Goal: Task Accomplishment & Management: Use online tool/utility

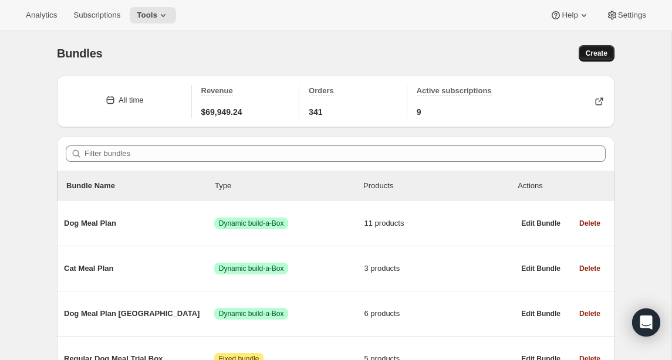
click at [603, 55] on span "Create" at bounding box center [596, 53] width 22 height 9
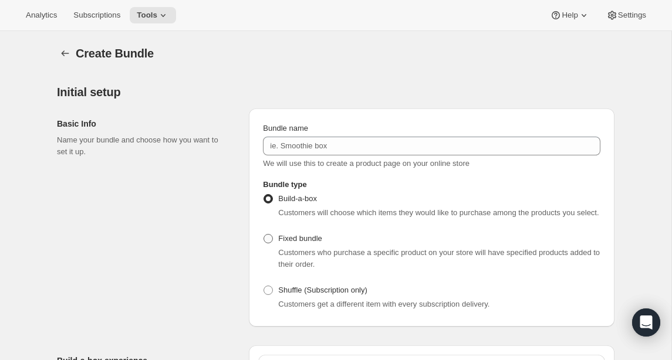
click at [268, 243] on span at bounding box center [267, 238] width 9 height 9
click at [264, 235] on input "Fixed bundle" at bounding box center [263, 234] width 1 height 1
radio input "true"
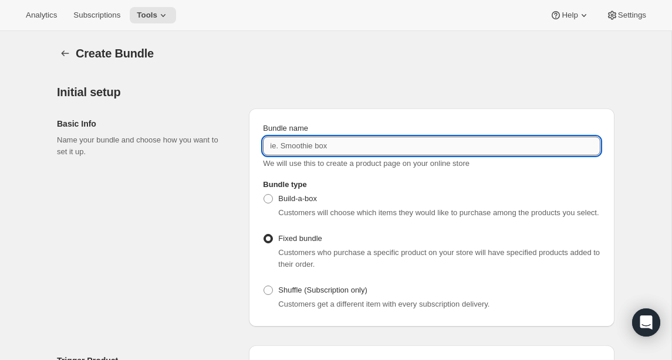
click at [300, 143] on input "Bundle name" at bounding box center [431, 146] width 337 height 19
paste input "Low Fat Dog Meal Trial Box"
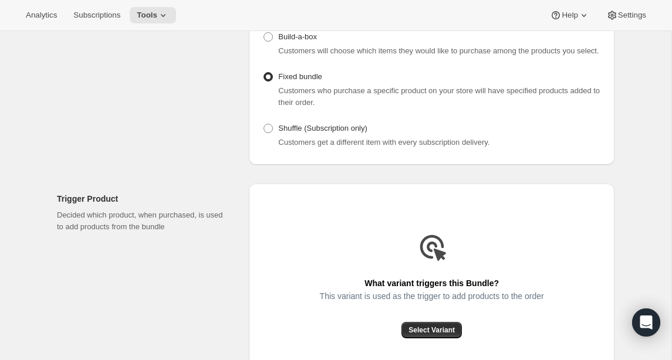
scroll to position [162, 0]
type input "Low Fat Dog Meal Trial Box"
click at [423, 334] on span "Select Variant" at bounding box center [431, 329] width 46 height 9
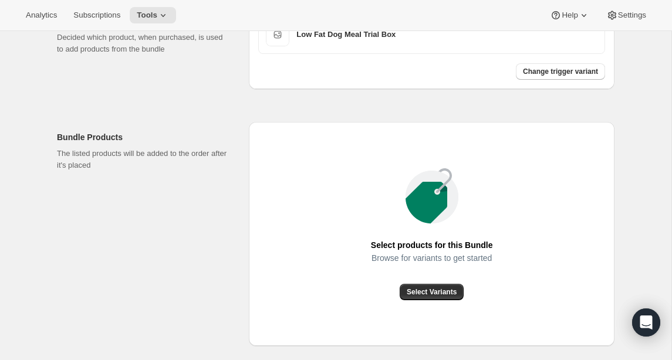
scroll to position [354, 0]
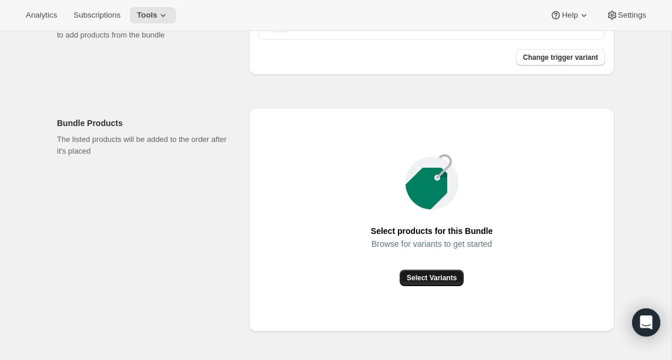
click at [450, 283] on span "Select Variants" at bounding box center [431, 277] width 50 height 9
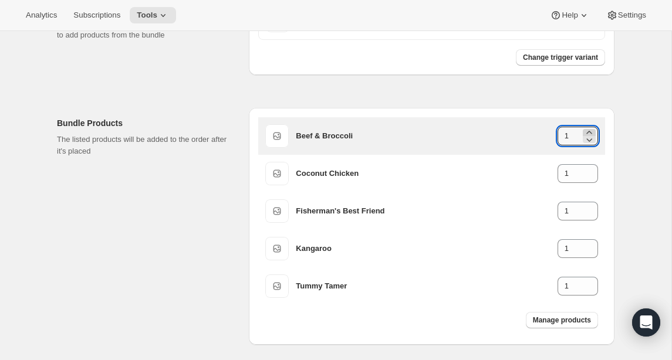
click at [592, 138] on icon at bounding box center [589, 133] width 12 height 12
type input "2"
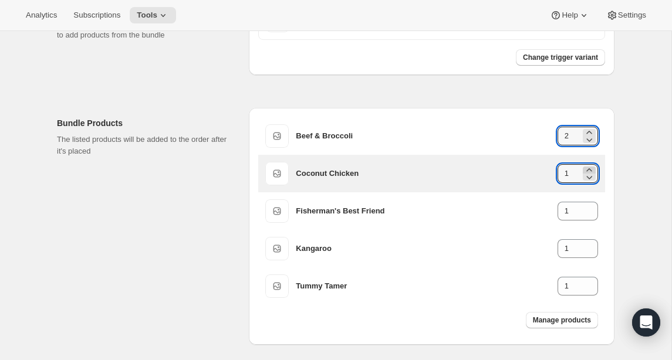
click at [589, 176] on icon at bounding box center [589, 170] width 12 height 12
type input "2"
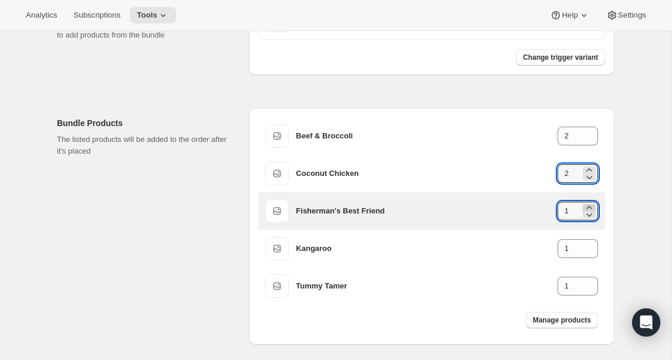
click at [591, 213] on icon at bounding box center [589, 208] width 12 height 12
type input "2"
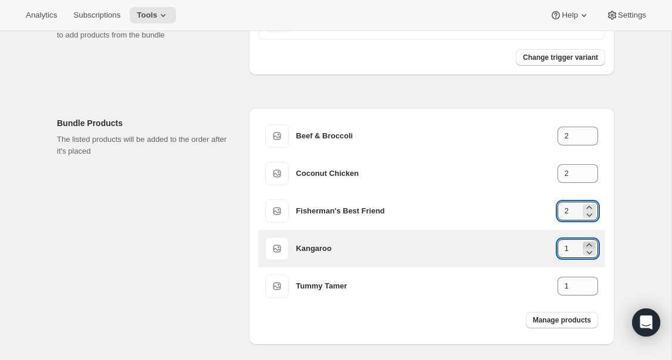
click at [588, 251] on icon at bounding box center [589, 245] width 12 height 12
type input "2"
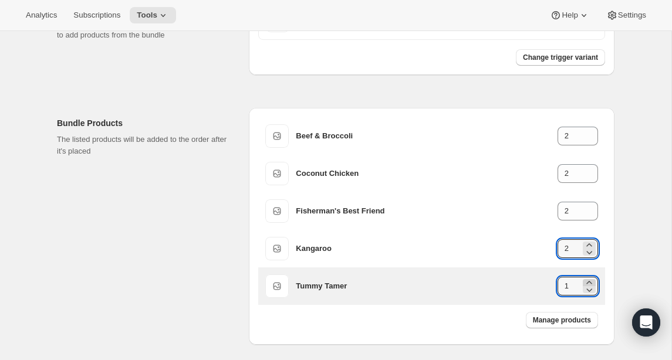
click at [588, 289] on icon at bounding box center [589, 283] width 12 height 12
type input "2"
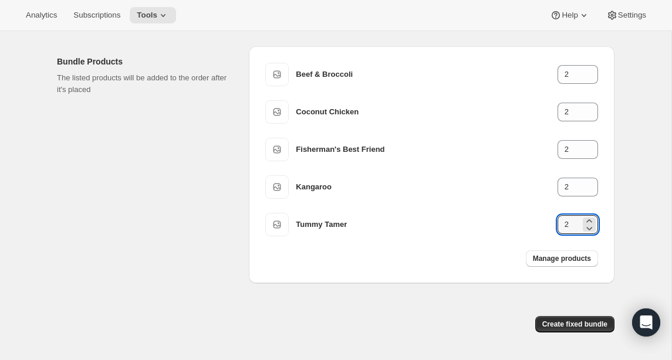
scroll to position [463, 0]
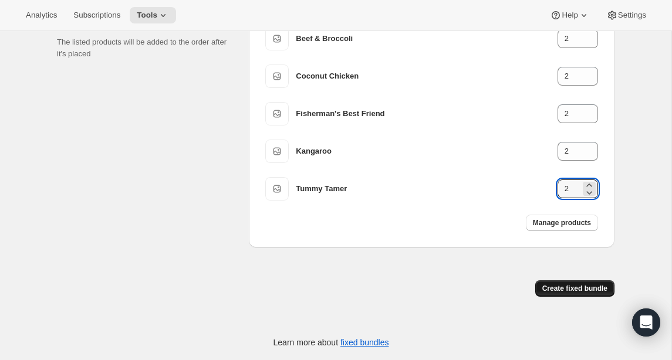
click at [569, 291] on span "Create fixed bundle" at bounding box center [574, 288] width 65 height 9
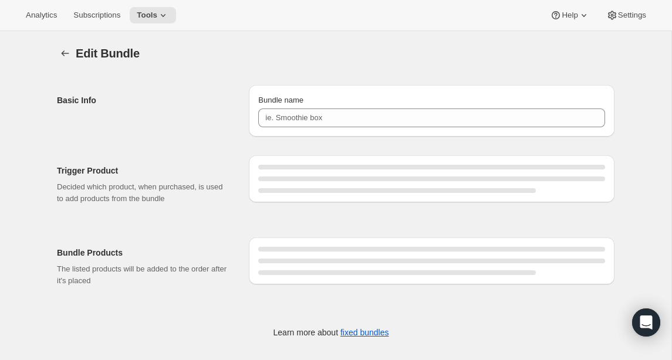
type input "Low Fat Dog Meal Trial Box"
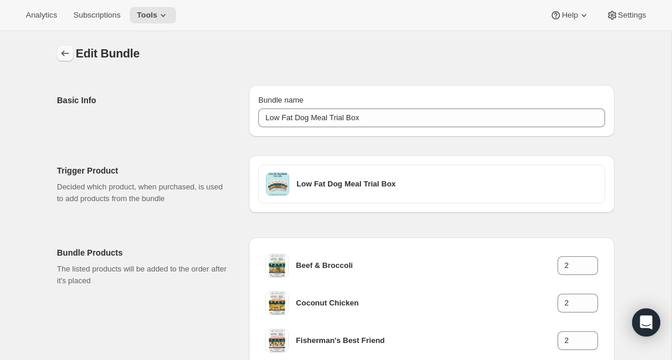
click at [66, 53] on icon "Bundles" at bounding box center [65, 54] width 12 height 12
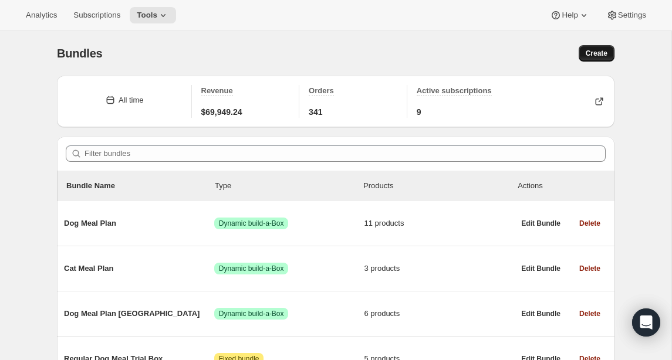
click at [595, 55] on span "Create" at bounding box center [596, 53] width 22 height 9
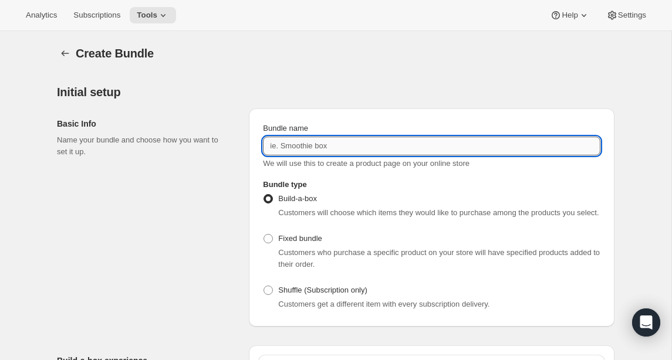
click at [334, 149] on input "Bundle name" at bounding box center [431, 146] width 337 height 19
paste input "Kangaroo Dog Meal Trial Box"
type input "Kangaroo Dog Meal Trial Box"
click at [267, 243] on span at bounding box center [267, 238] width 9 height 9
click at [264, 235] on input "Fixed bundle" at bounding box center [263, 234] width 1 height 1
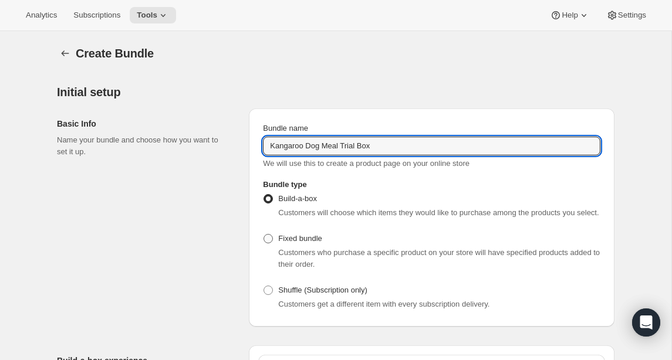
radio input "true"
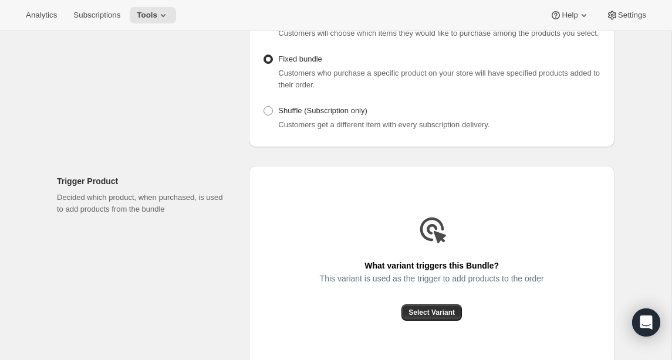
scroll to position [181, 0]
click at [443, 316] on span "Select Variant" at bounding box center [431, 311] width 46 height 9
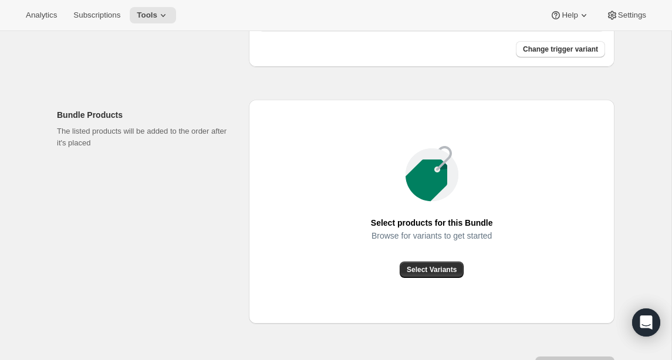
scroll to position [450, 0]
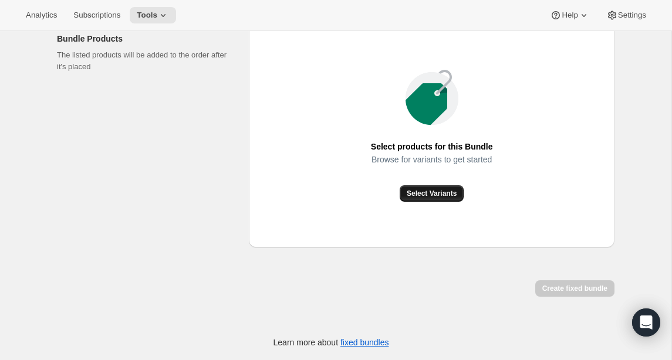
click at [415, 197] on span "Select Variants" at bounding box center [431, 193] width 50 height 9
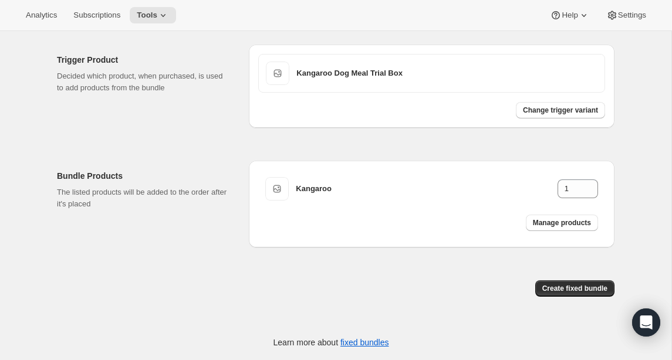
scroll to position [313, 0]
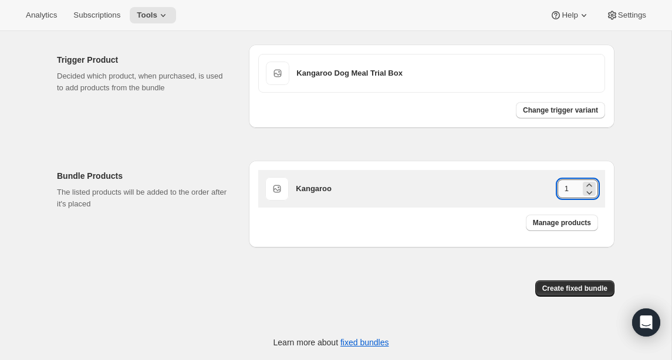
click at [572, 187] on input "1" at bounding box center [568, 188] width 23 height 19
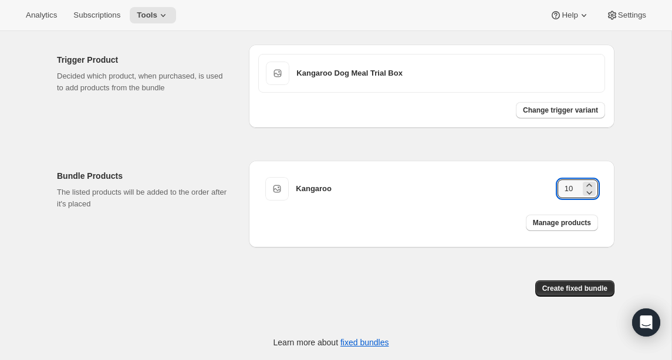
type input "10"
click at [467, 257] on div "Create fixed bundle" at bounding box center [335, 281] width 557 height 49
click at [565, 286] on span "Create fixed bundle" at bounding box center [574, 288] width 65 height 9
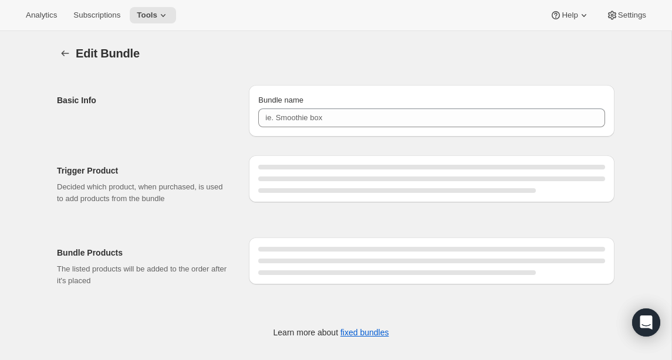
type input "Kangaroo Dog Meal Trial Box"
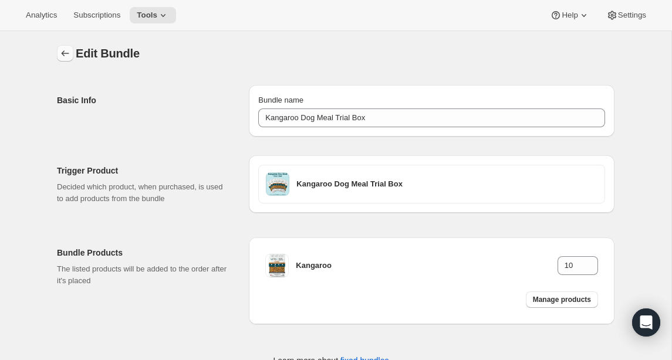
click at [63, 51] on icon "Bundles" at bounding box center [65, 54] width 12 height 12
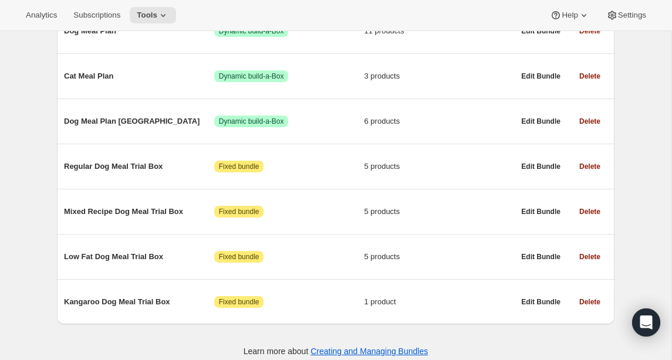
scroll to position [203, 0]
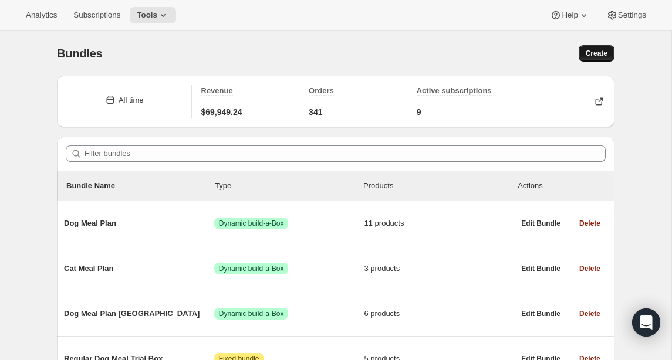
click at [599, 55] on span "Create" at bounding box center [596, 53] width 22 height 9
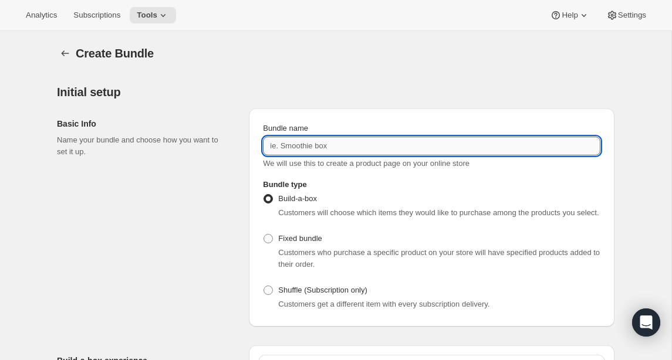
click at [293, 150] on input "Bundle name" at bounding box center [431, 146] width 337 height 19
paste input "Puppy Trial Box"
type input "Puppy Trial Box"
click at [268, 243] on span at bounding box center [267, 238] width 9 height 9
click at [264, 235] on input "Fixed bundle" at bounding box center [263, 234] width 1 height 1
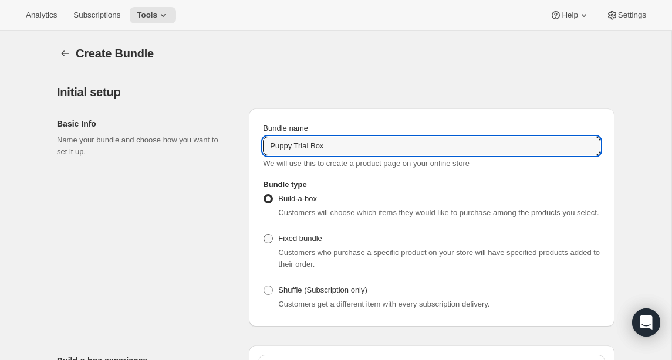
radio input "true"
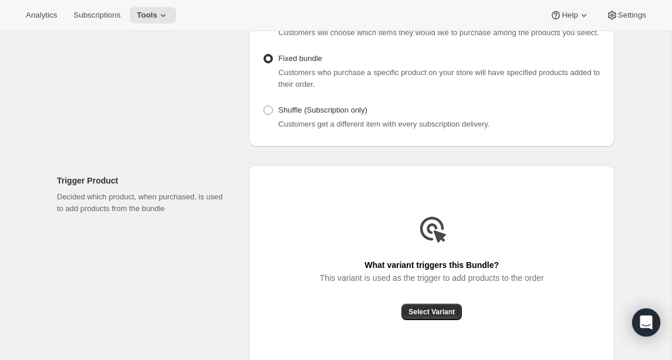
scroll to position [183, 0]
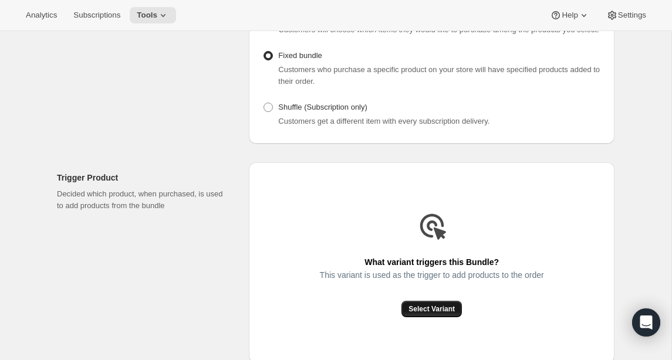
click at [418, 314] on span "Select Variant" at bounding box center [431, 308] width 46 height 9
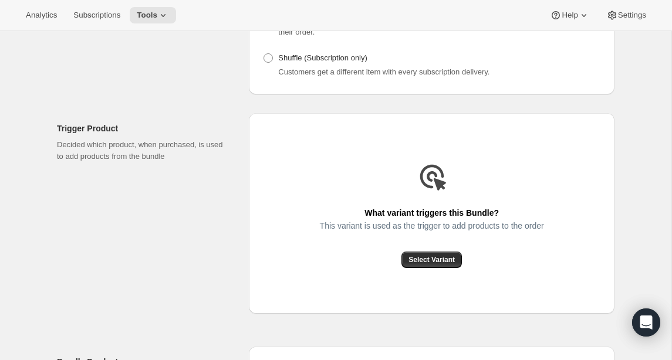
scroll to position [209, 0]
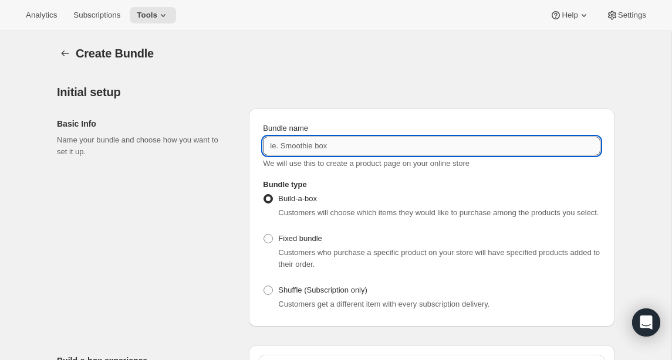
click at [392, 151] on input "Bundle name" at bounding box center [431, 146] width 337 height 19
paste input "Puppy Trial Box"
type input "Puppy Trial Box"
click at [273, 244] on span at bounding box center [268, 238] width 11 height 11
click at [264, 235] on input "Fixed bundle" at bounding box center [263, 234] width 1 height 1
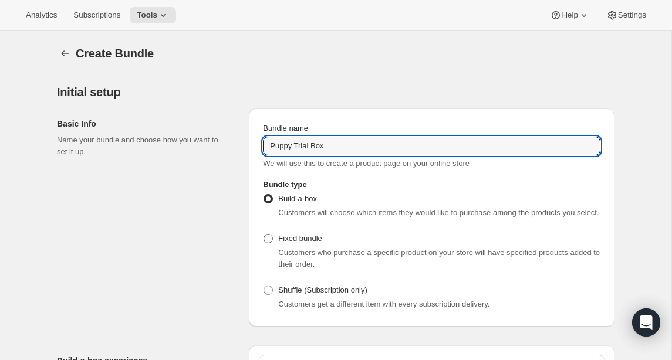
radio input "true"
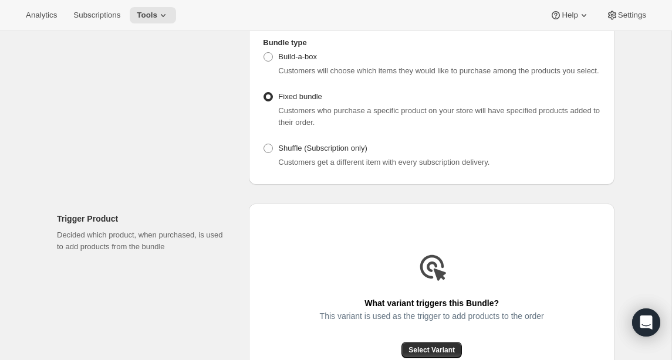
scroll to position [221, 0]
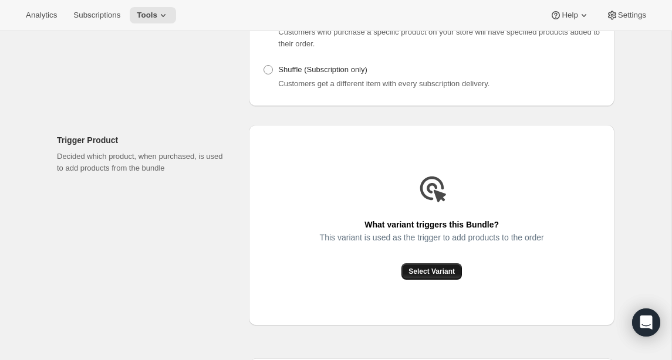
click at [425, 276] on span "Select Variant" at bounding box center [431, 271] width 46 height 9
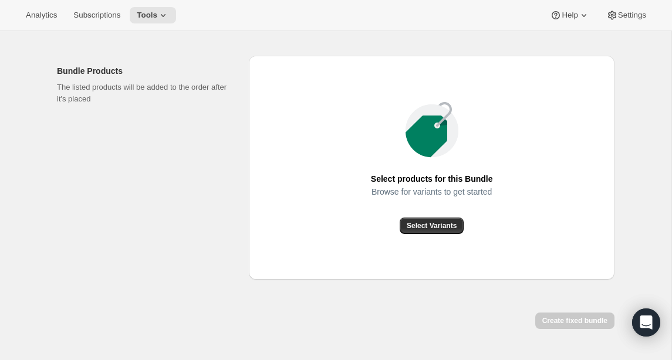
scroll to position [442, 0]
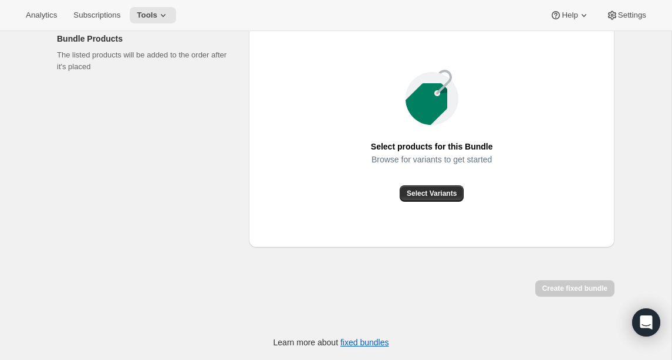
click at [456, 185] on div "Browse for variants to get started" at bounding box center [432, 170] width 122 height 30
click at [457, 202] on button "Select Variants" at bounding box center [431, 193] width 64 height 16
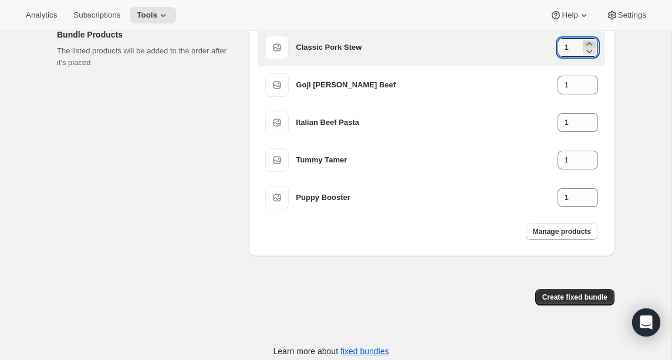
click at [589, 50] on icon at bounding box center [589, 44] width 12 height 12
type input "4"
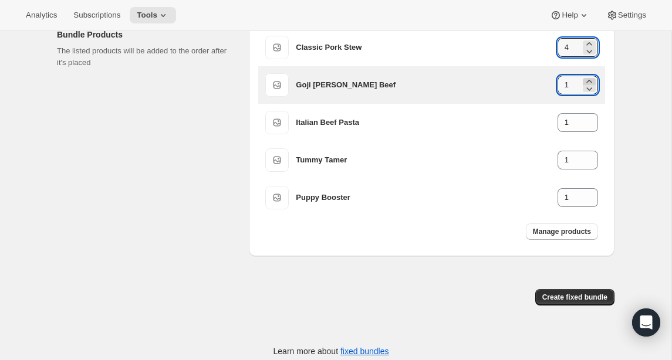
click at [589, 83] on icon at bounding box center [588, 81] width 5 height 3
type input "3"
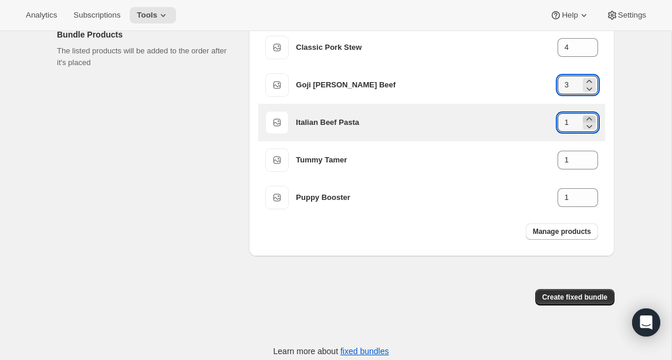
click at [589, 125] on icon at bounding box center [589, 119] width 12 height 12
type input "3"
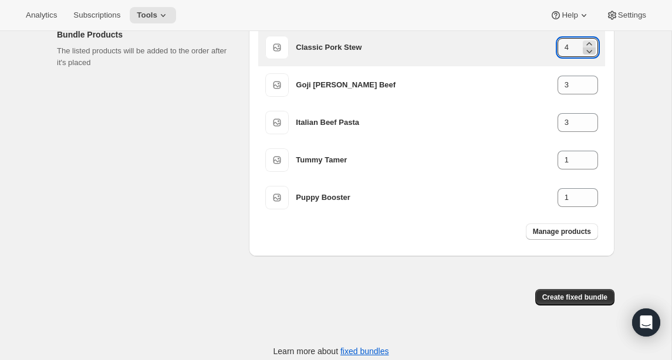
click at [591, 57] on icon at bounding box center [589, 51] width 12 height 12
type input "3"
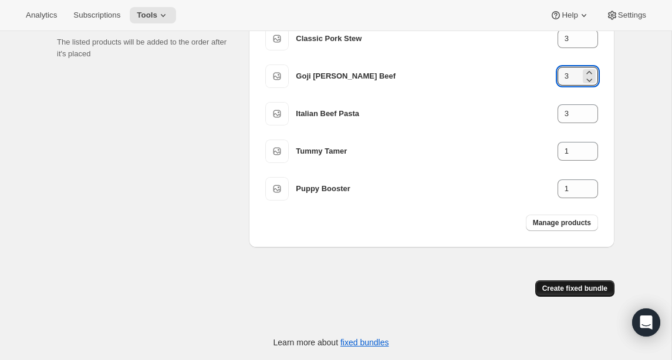
click at [583, 283] on button "Create fixed bundle" at bounding box center [574, 288] width 79 height 16
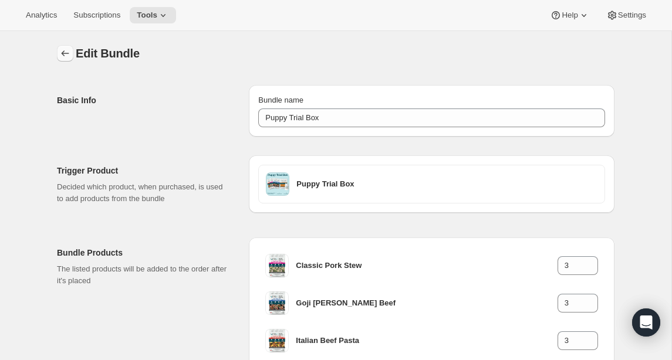
click at [62, 52] on icon "Bundles" at bounding box center [65, 54] width 12 height 12
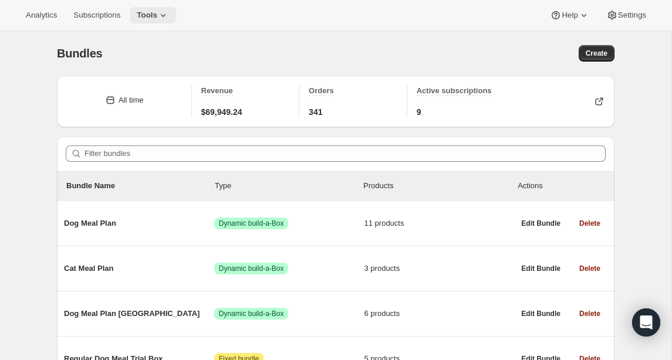
click at [169, 13] on icon at bounding box center [163, 15] width 12 height 12
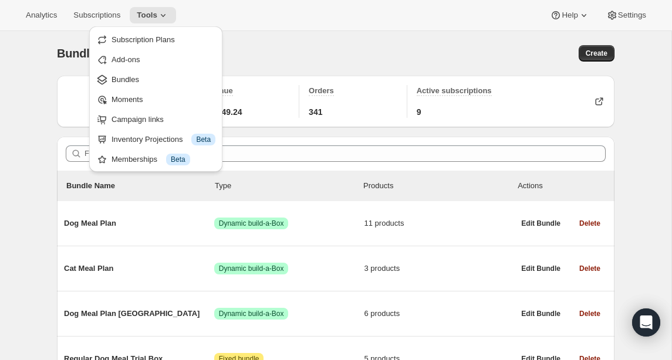
click at [389, 56] on div "Create" at bounding box center [479, 53] width 269 height 16
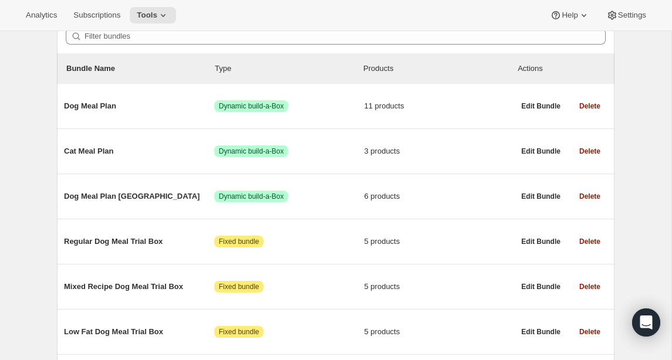
scroll to position [120, 0]
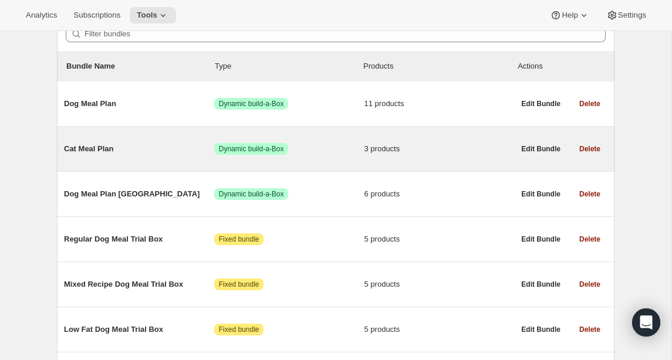
click at [98, 150] on span "Cat Meal Plan" at bounding box center [139, 149] width 150 height 12
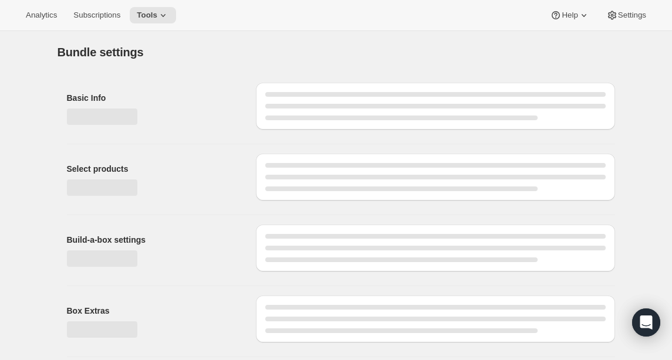
type input "Cat Meal Plan"
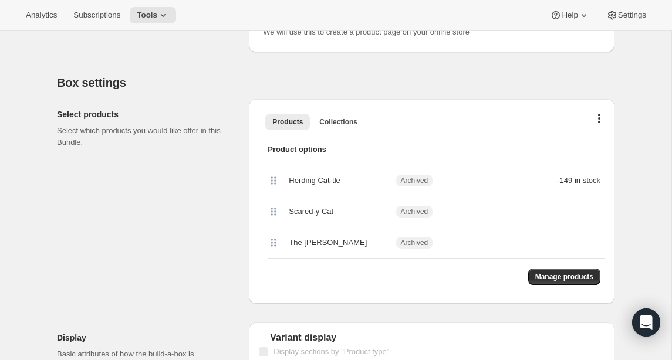
scroll to position [373, 0]
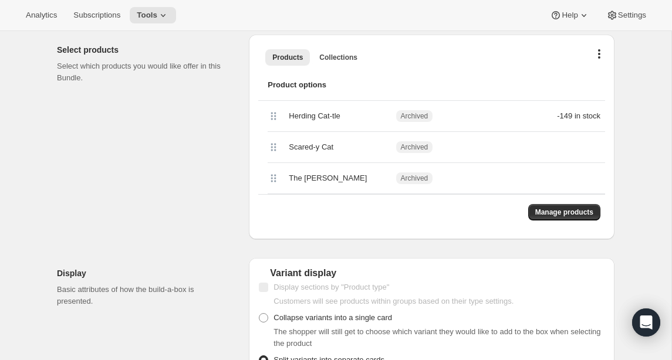
click at [117, 274] on h2 "Display" at bounding box center [143, 273] width 173 height 12
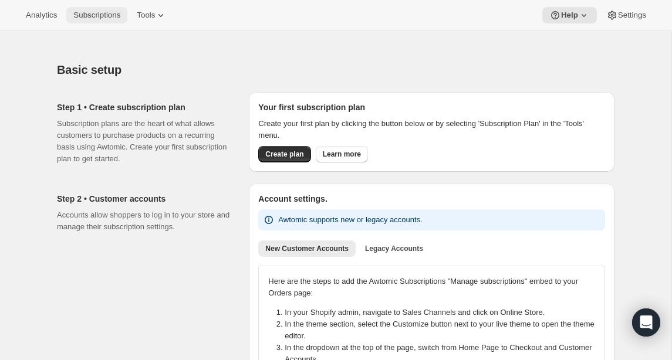
click at [114, 18] on span "Subscriptions" at bounding box center [96, 15] width 47 height 9
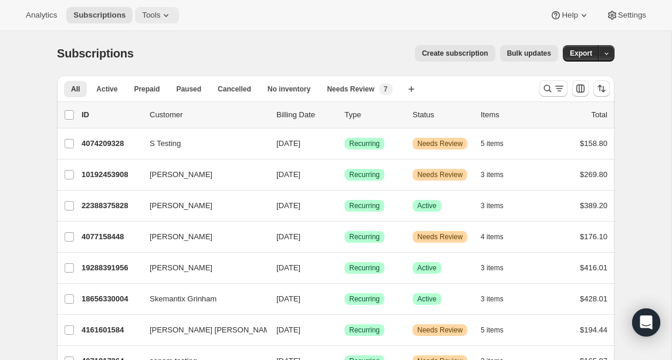
click at [160, 13] on span "Tools" at bounding box center [151, 15] width 18 height 9
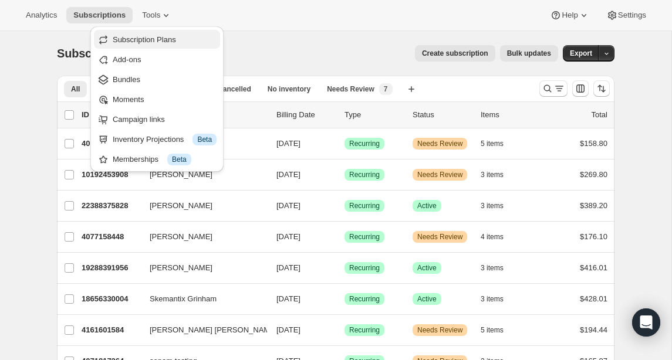
click at [188, 42] on span "Subscription Plans" at bounding box center [165, 40] width 104 height 12
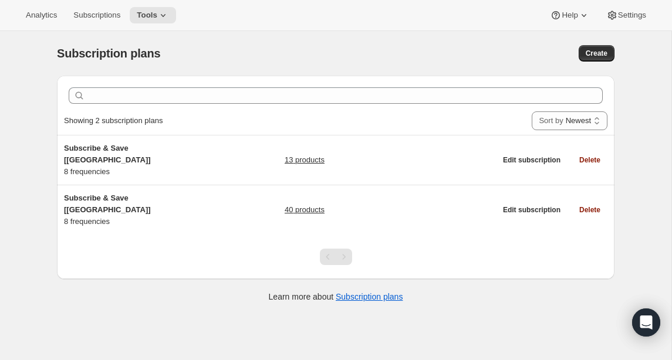
click at [301, 46] on div "Subscription plans" at bounding box center [211, 53] width 308 height 16
click at [269, 45] on div "Subscription plans" at bounding box center [211, 53] width 308 height 16
click at [165, 17] on icon at bounding box center [163, 15] width 12 height 12
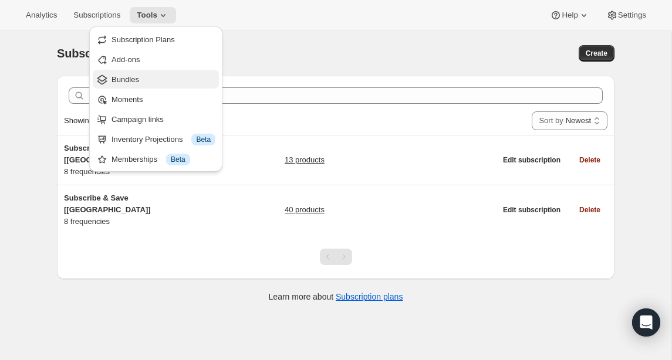
click at [131, 81] on span "Bundles" at bounding box center [125, 79] width 28 height 9
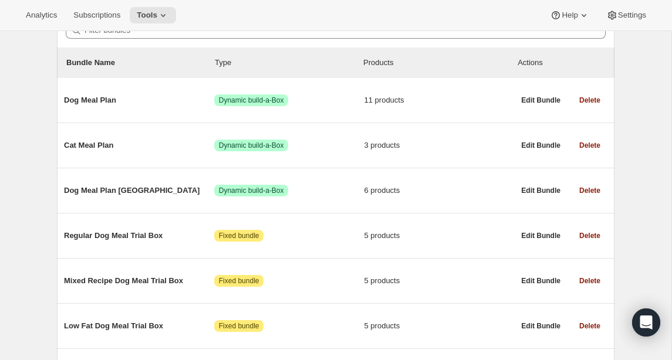
scroll to position [124, 0]
